Goal: Task Accomplishment & Management: Complete application form

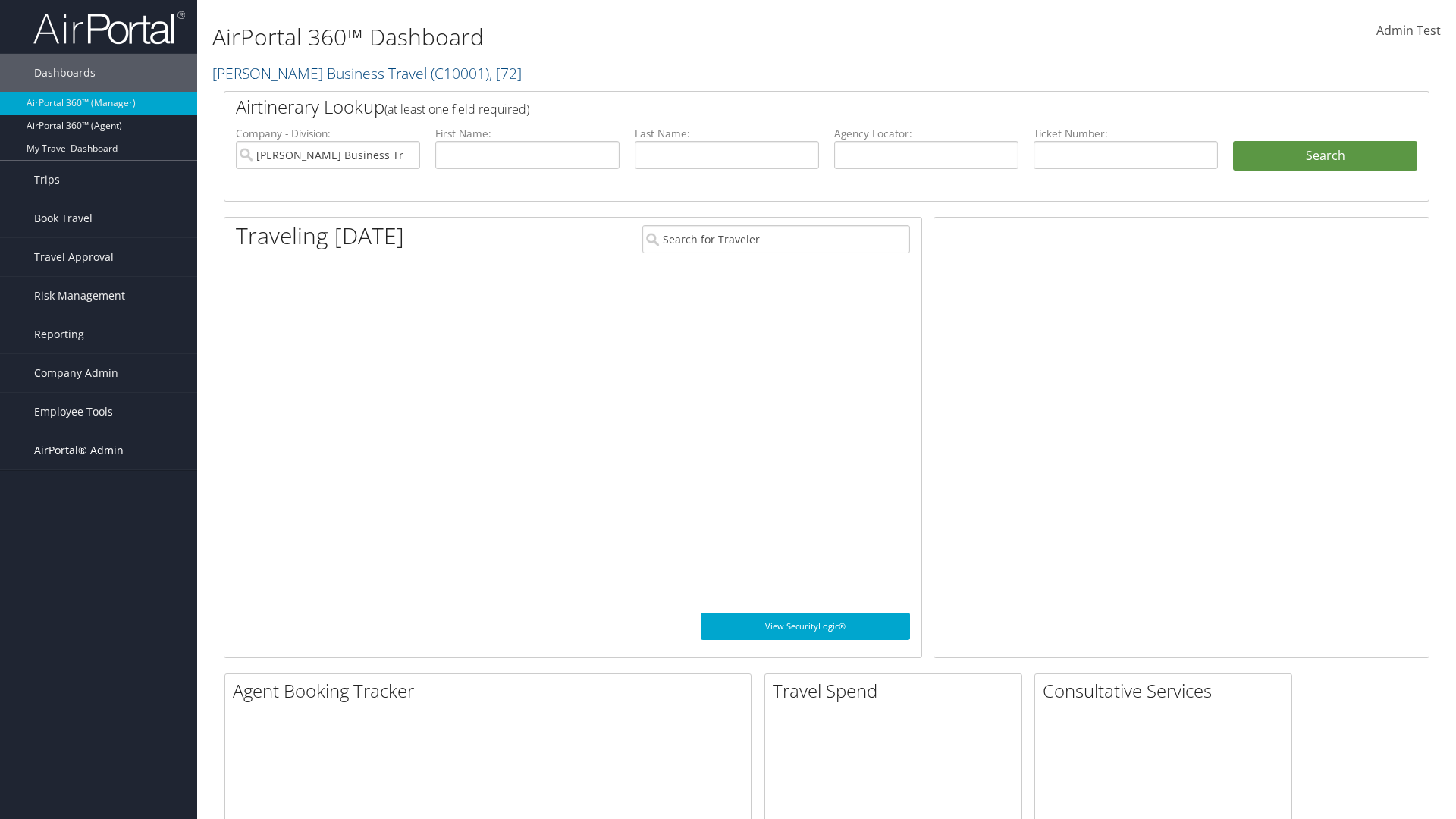
click at [98, 451] on span "AirPortal® Admin" at bounding box center [79, 451] width 89 height 38
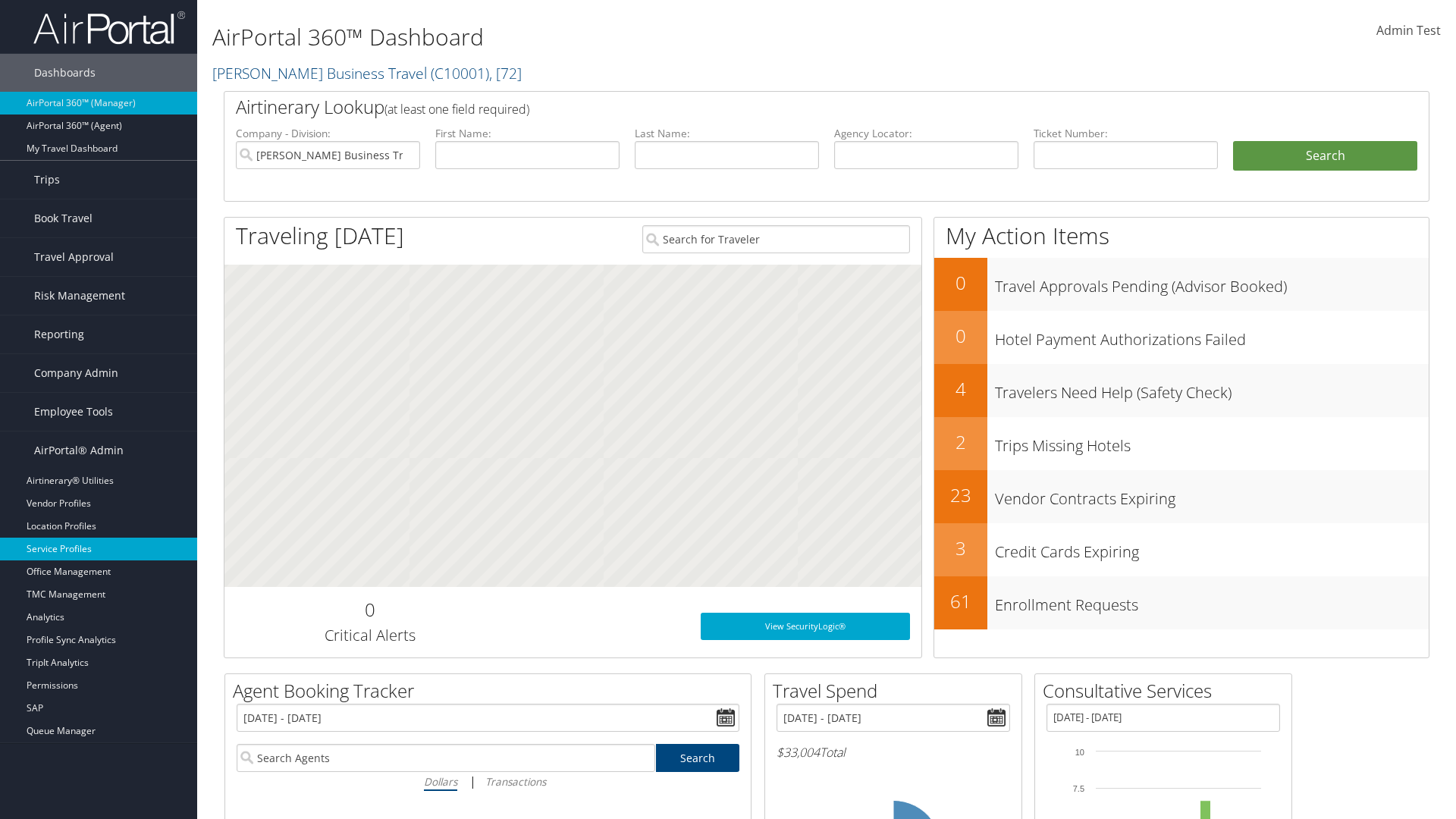
click at [98, 549] on link "Service Profiles" at bounding box center [98, 549] width 197 height 23
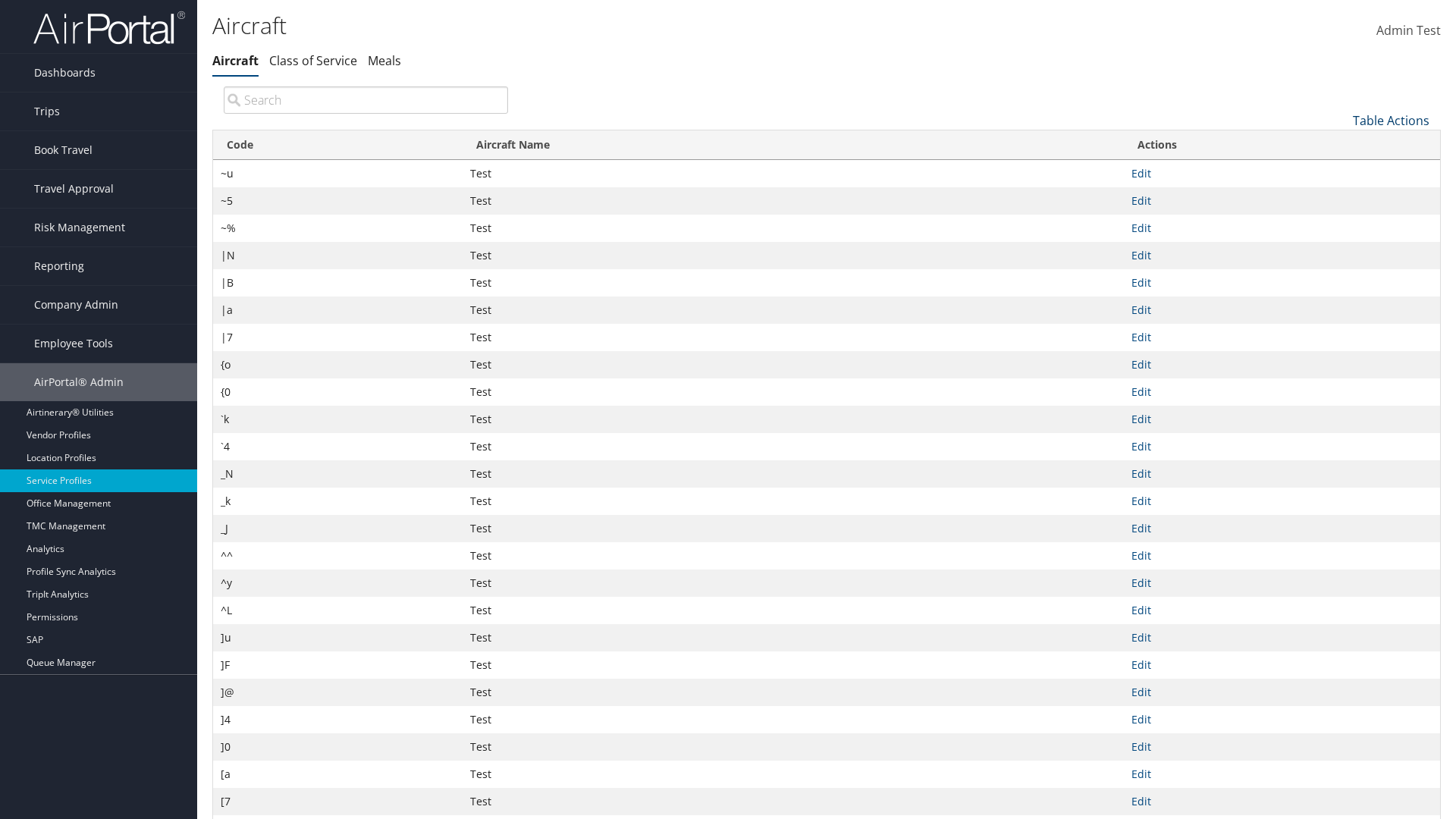
click at [1390, 120] on link "Table Actions" at bounding box center [1391, 120] width 76 height 17
click at [1340, 143] on link "New Record" at bounding box center [1340, 144] width 199 height 26
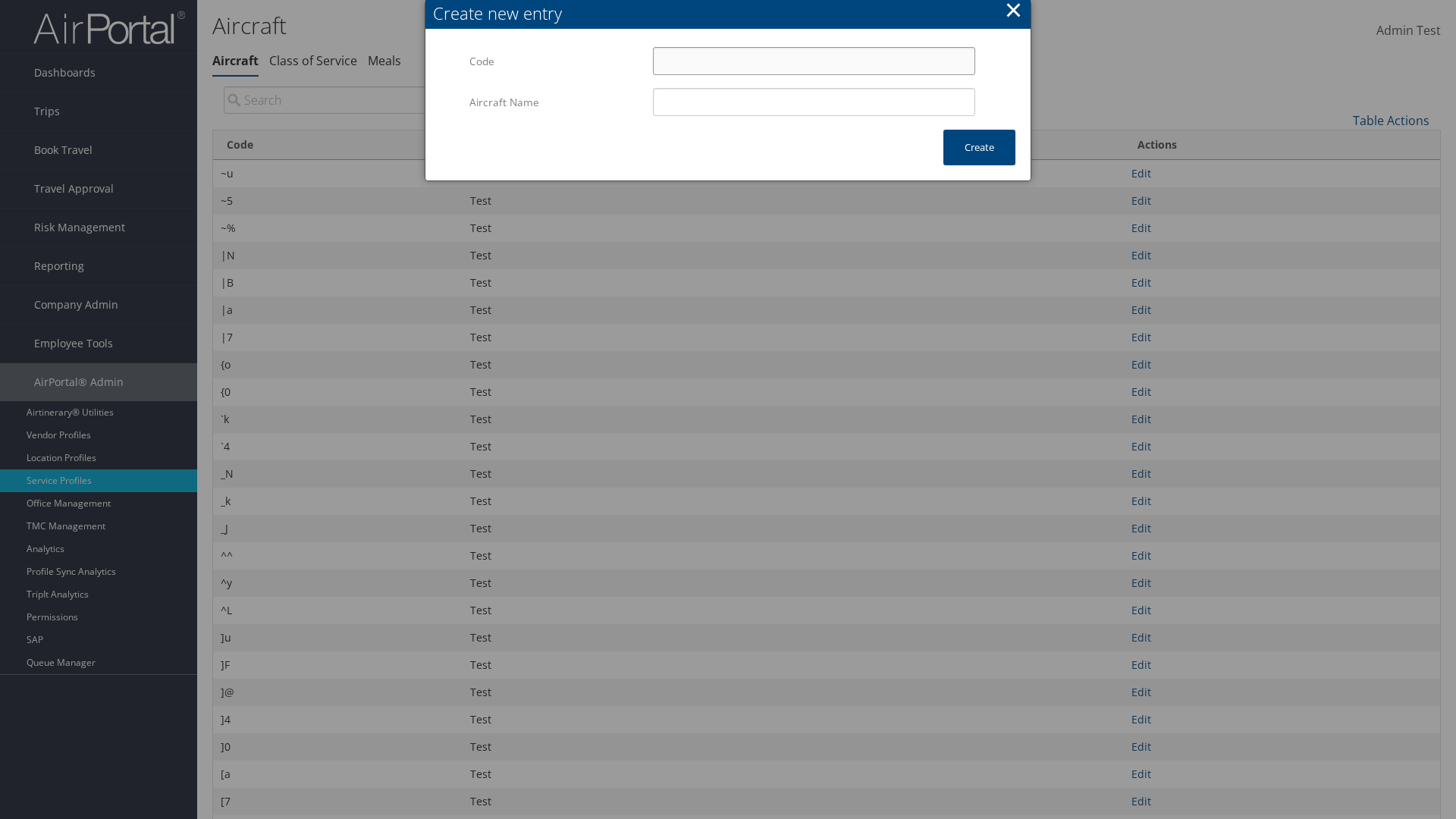
click at [814, 61] on input "Code" at bounding box center [814, 61] width 322 height 28
type input "`k"
click at [814, 102] on input "Aircraft Name" at bounding box center [814, 102] width 322 height 28
type input "Test"
type input "`k"
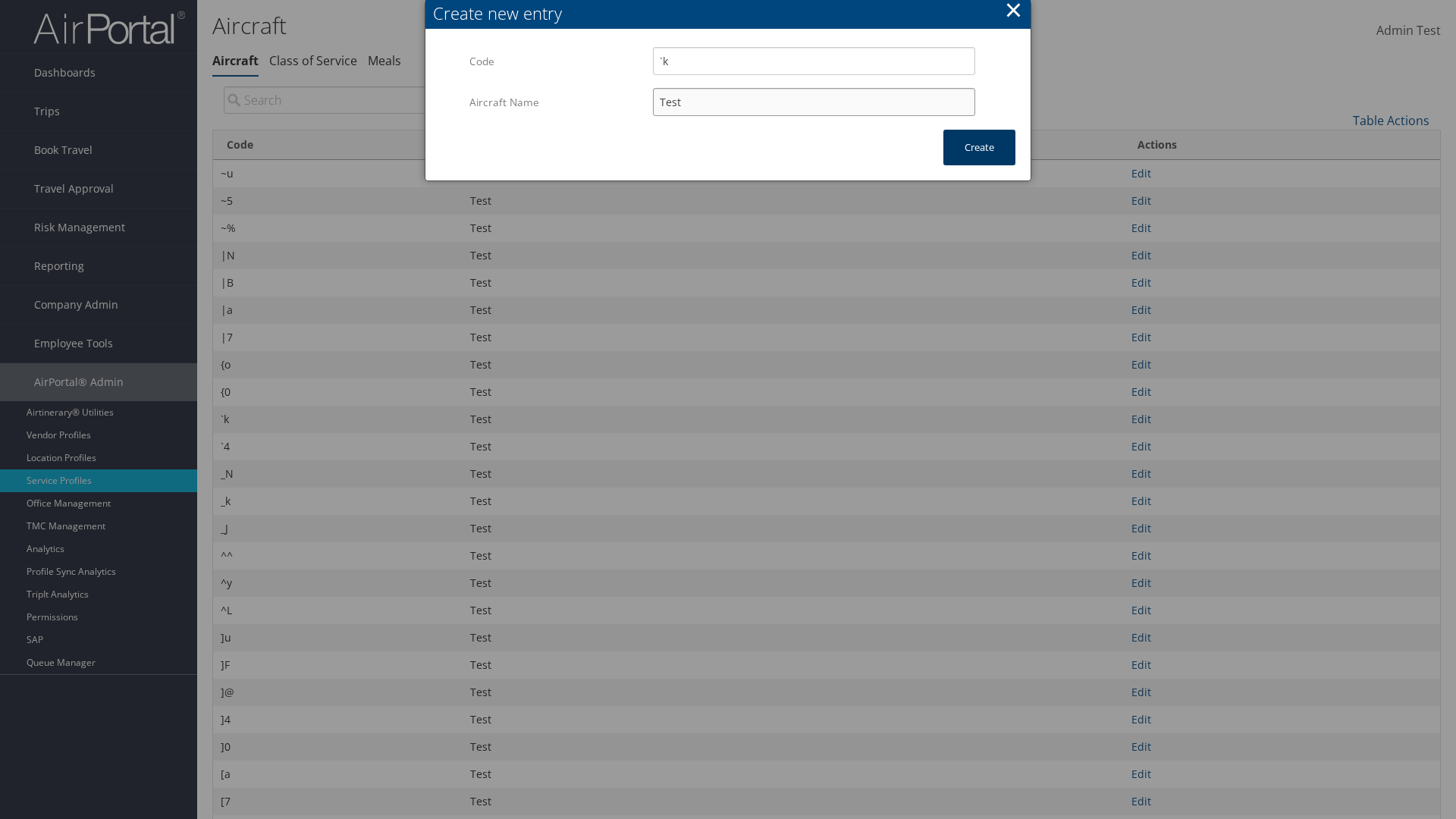
type input "Test"
click at [979, 147] on button "Create" at bounding box center [979, 147] width 72 height 36
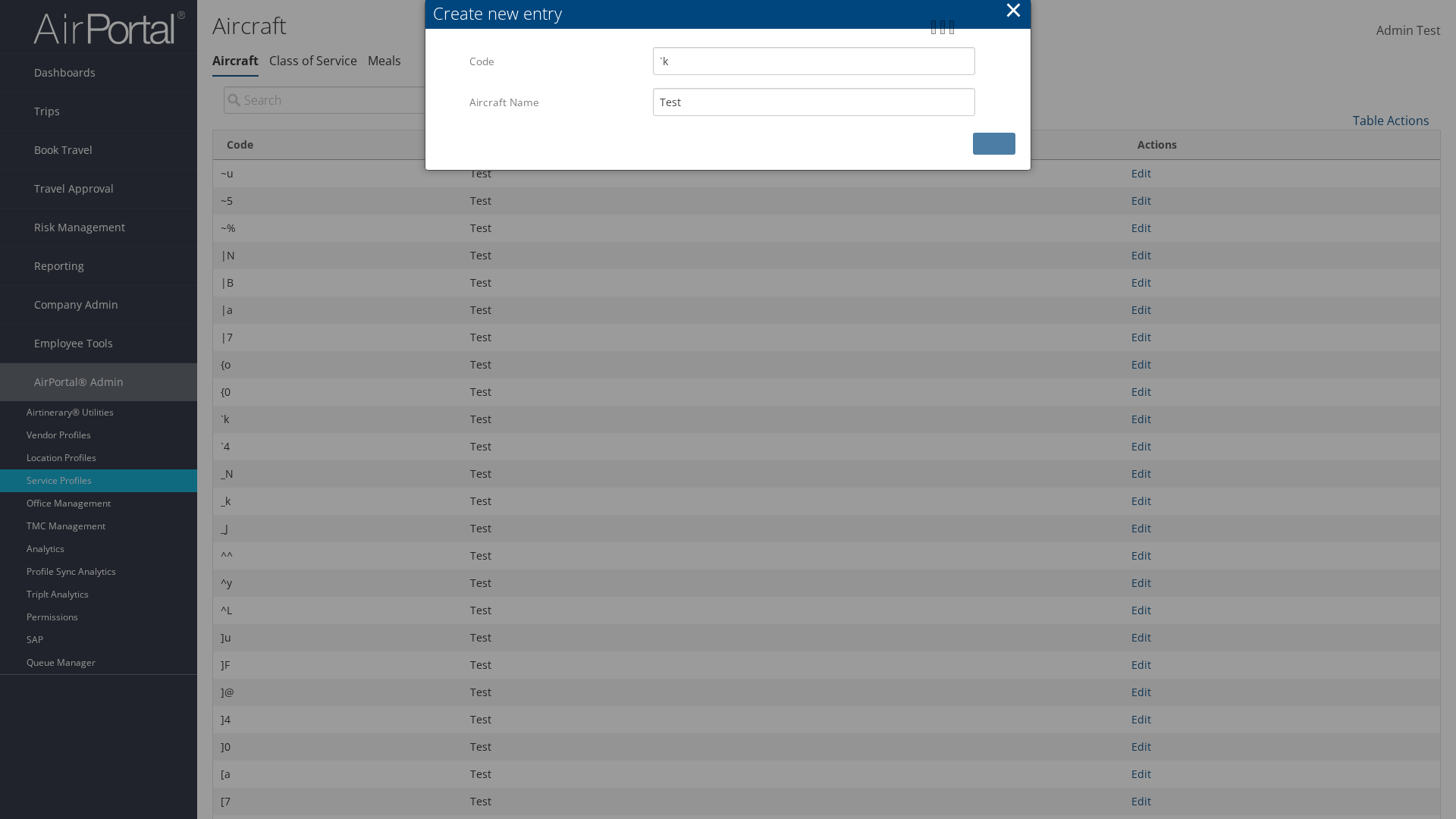
type input "Test"
